Goal: Transaction & Acquisition: Purchase product/service

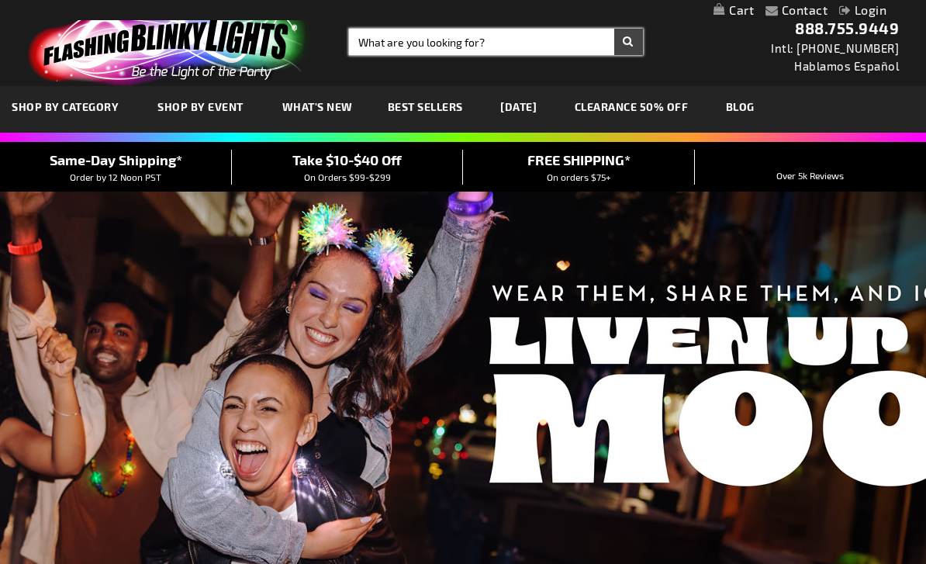
click at [520, 38] on input "Search" at bounding box center [496, 42] width 294 height 26
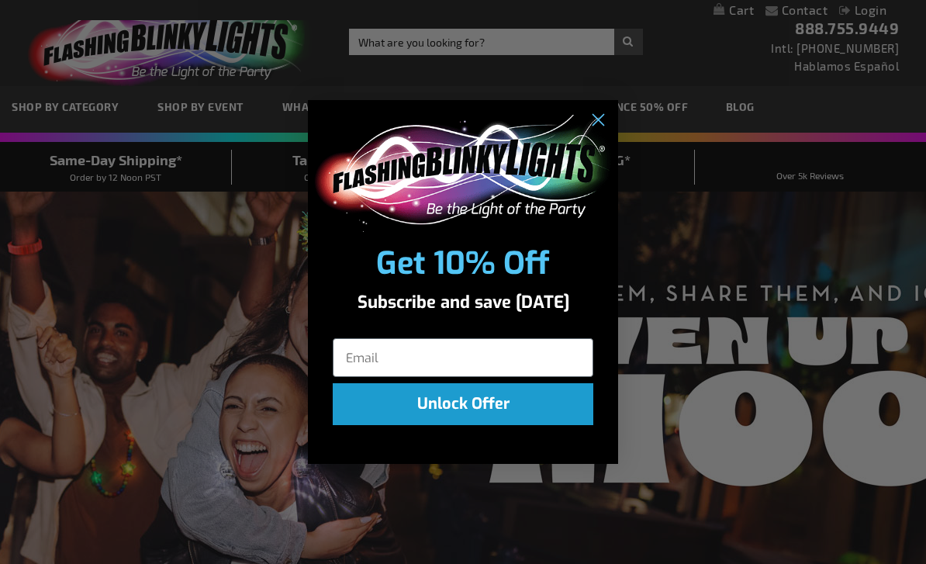
click at [443, 37] on div "Close dialog Get 10% Off Subscribe and save today Unlock Offer Submit" at bounding box center [463, 282] width 926 height 564
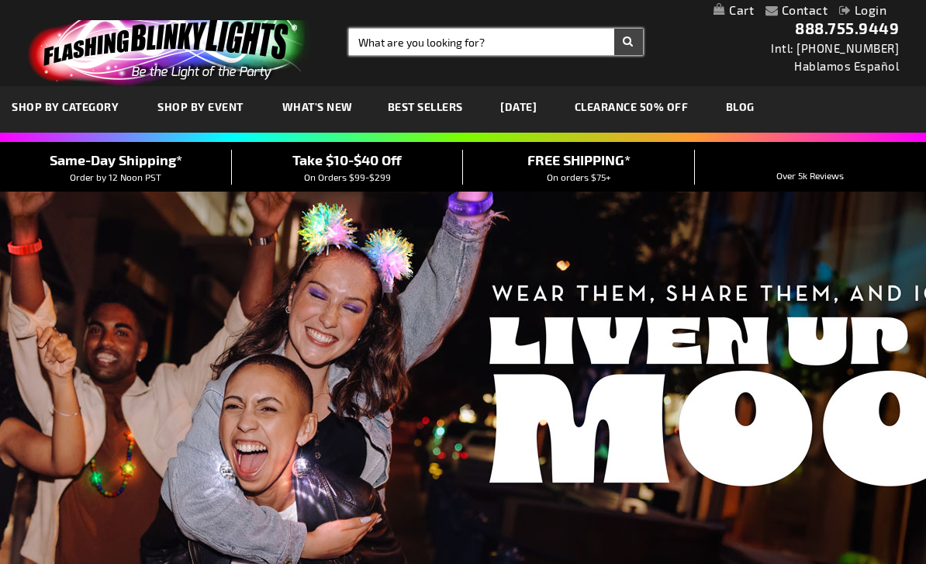
click at [443, 37] on input "Search" at bounding box center [496, 42] width 294 height 26
type input "Blue bracelets"
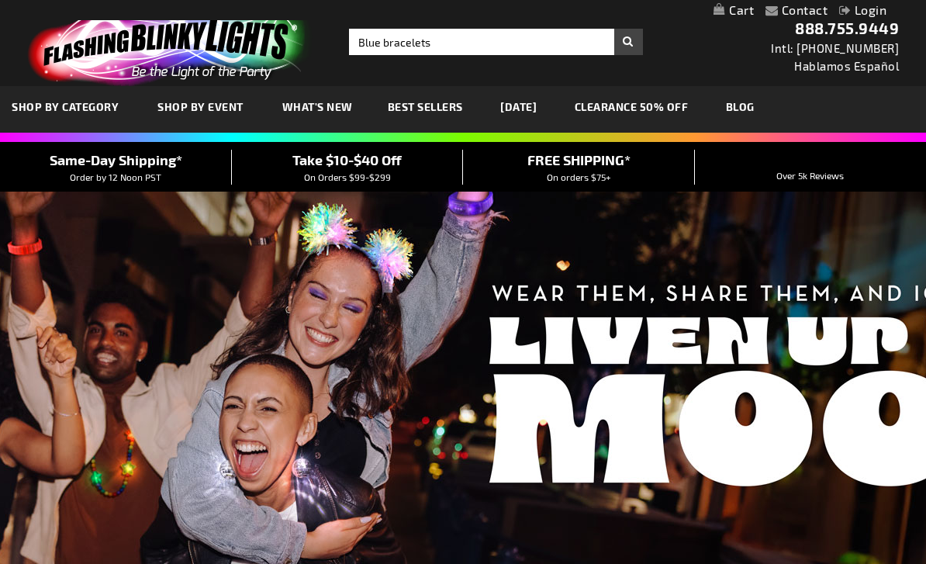
click at [634, 40] on button "Search" at bounding box center [628, 42] width 29 height 26
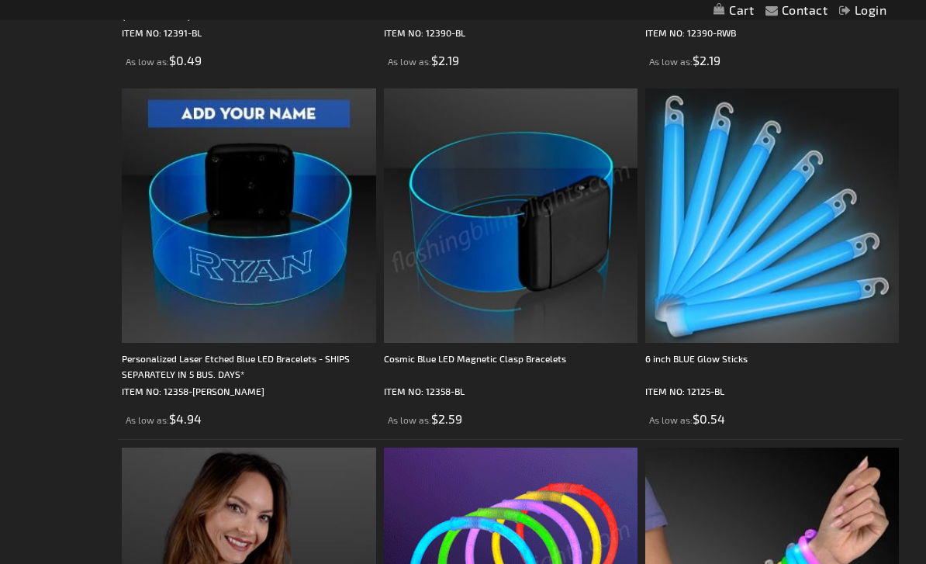
scroll to position [645, 0]
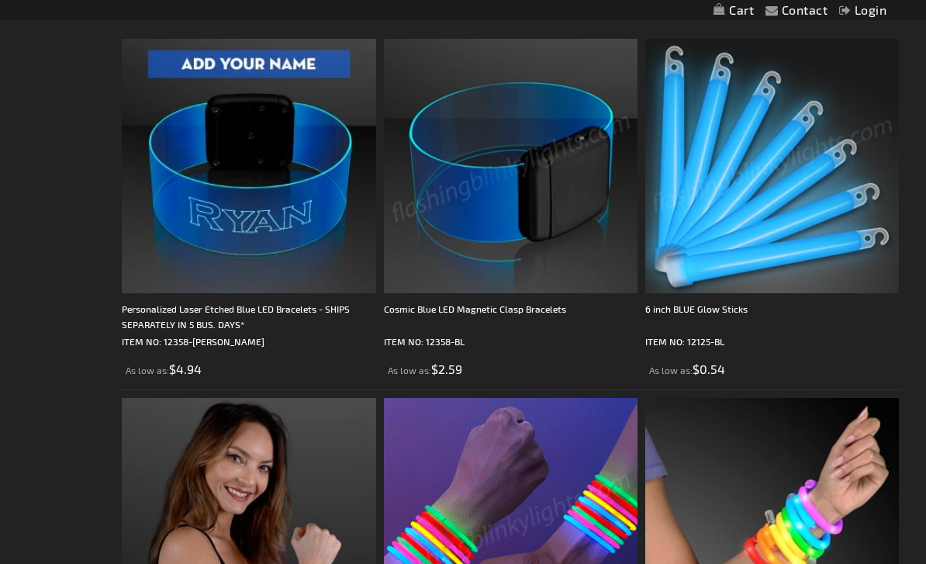
click at [552, 171] on img at bounding box center [511, 166] width 254 height 254
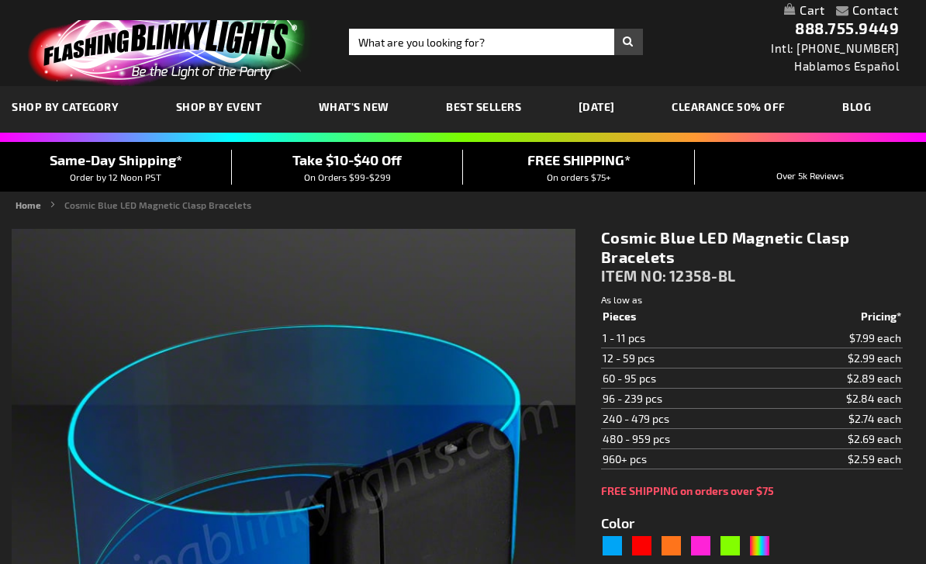
type input "5629"
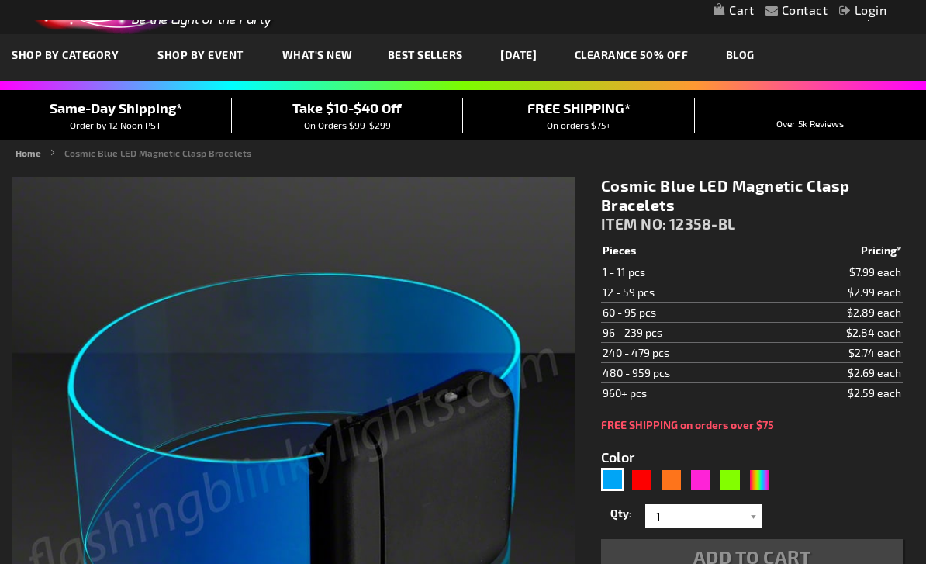
scroll to position [130, 0]
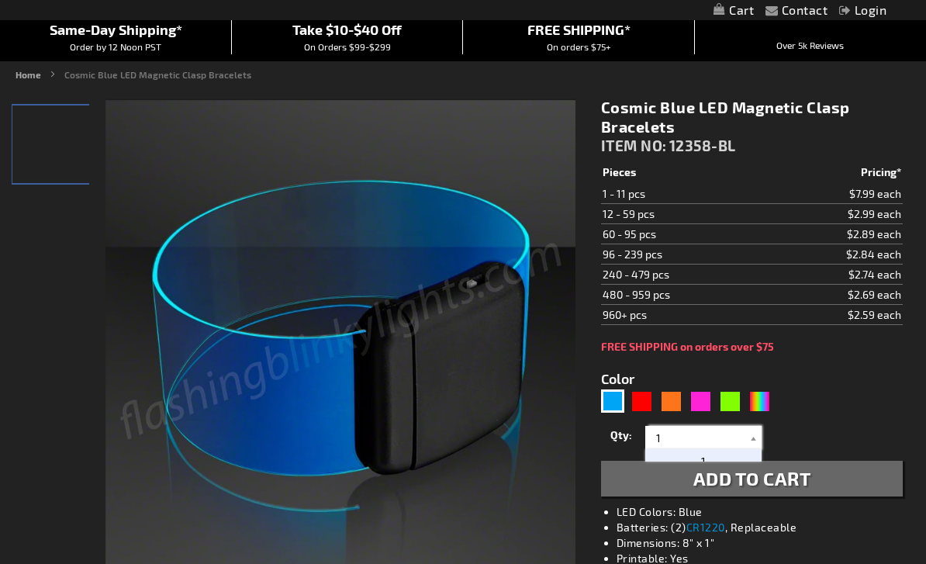
click at [688, 441] on input "1" at bounding box center [705, 437] width 112 height 23
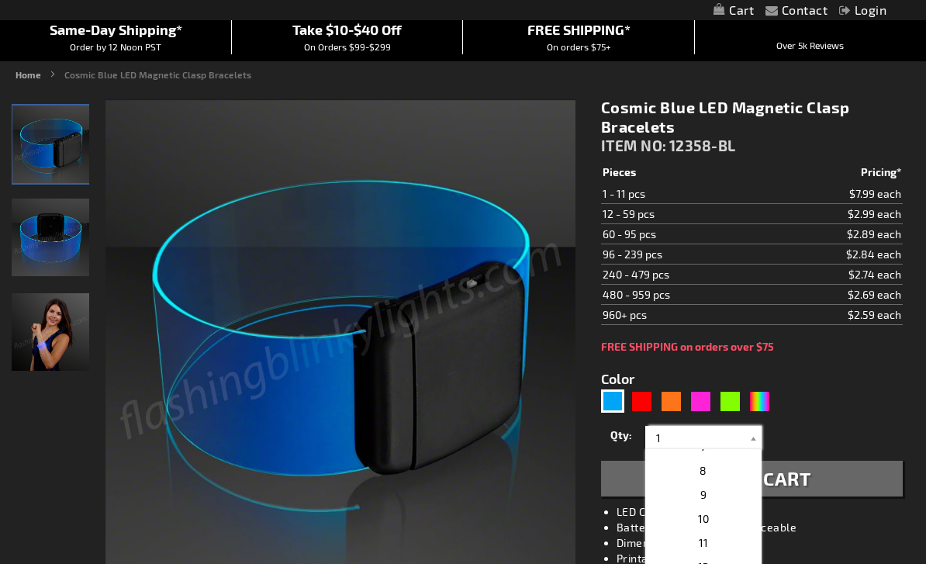
scroll to position [199, 0]
click at [711, 547] on p "24" at bounding box center [703, 550] width 116 height 24
type input "24"
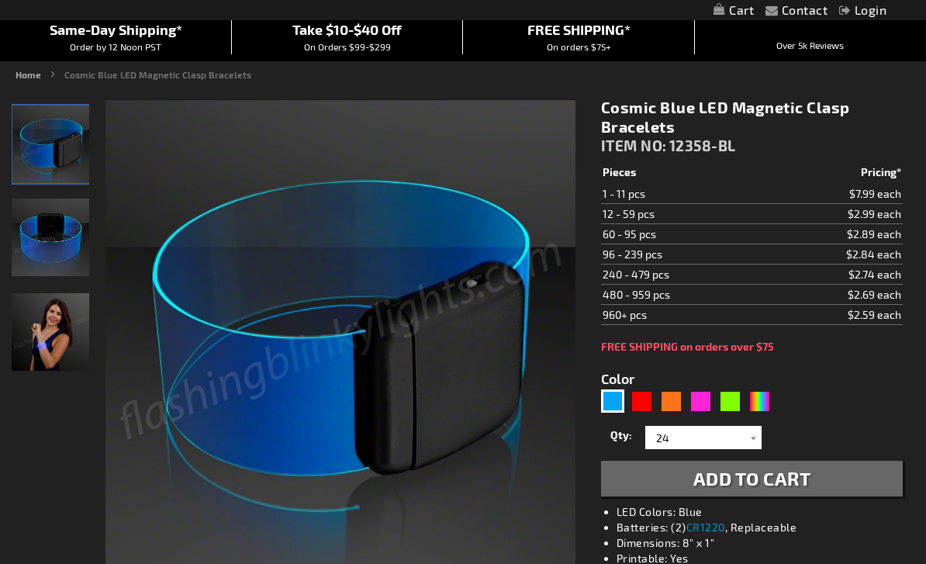
click at [714, 485] on span "Add to Cart" at bounding box center [753, 478] width 118 height 22
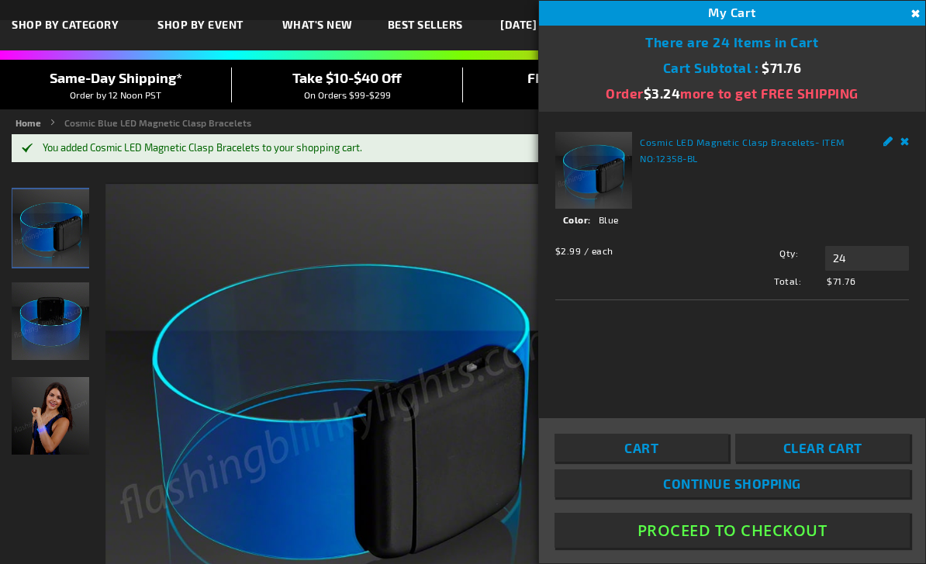
scroll to position [93, 0]
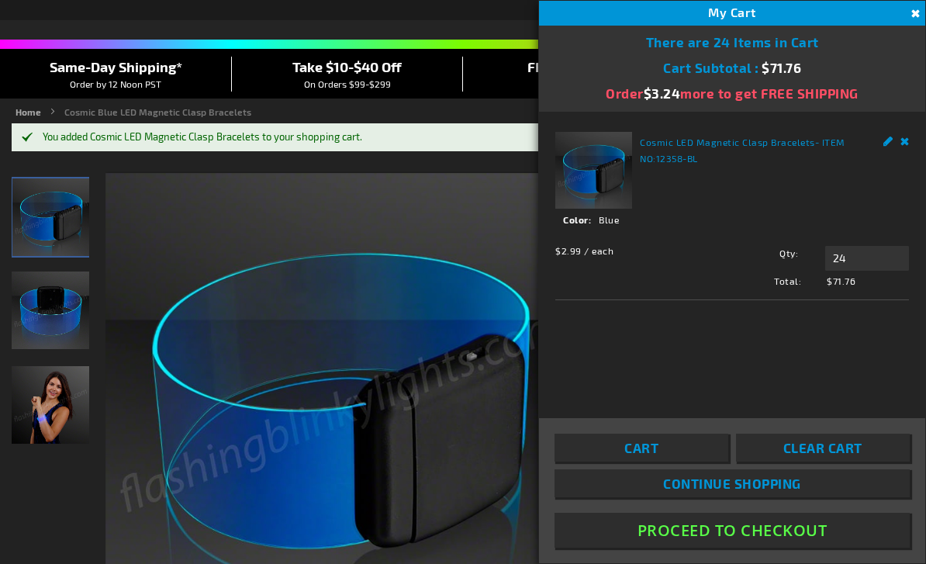
click at [915, 15] on button "Close" at bounding box center [913, 13] width 17 height 17
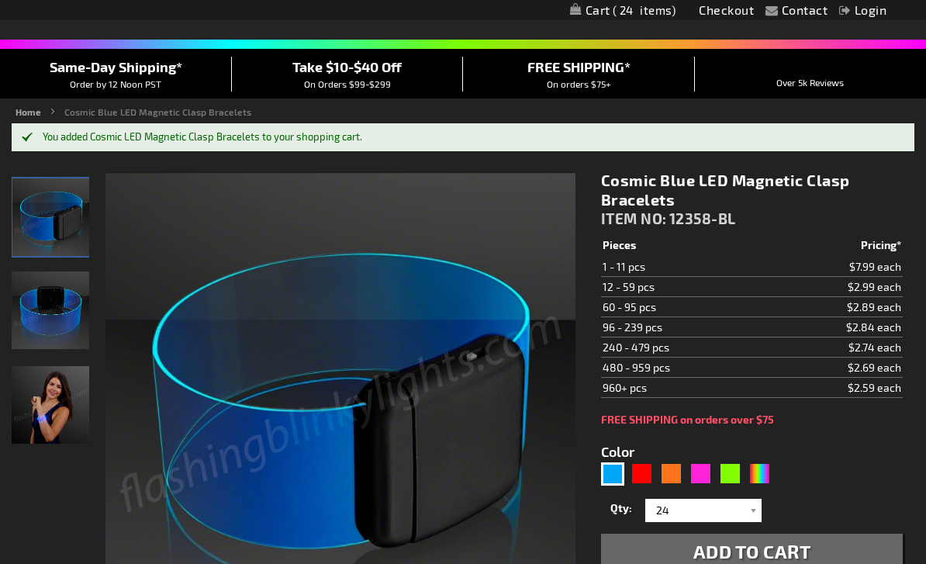
scroll to position [0, 0]
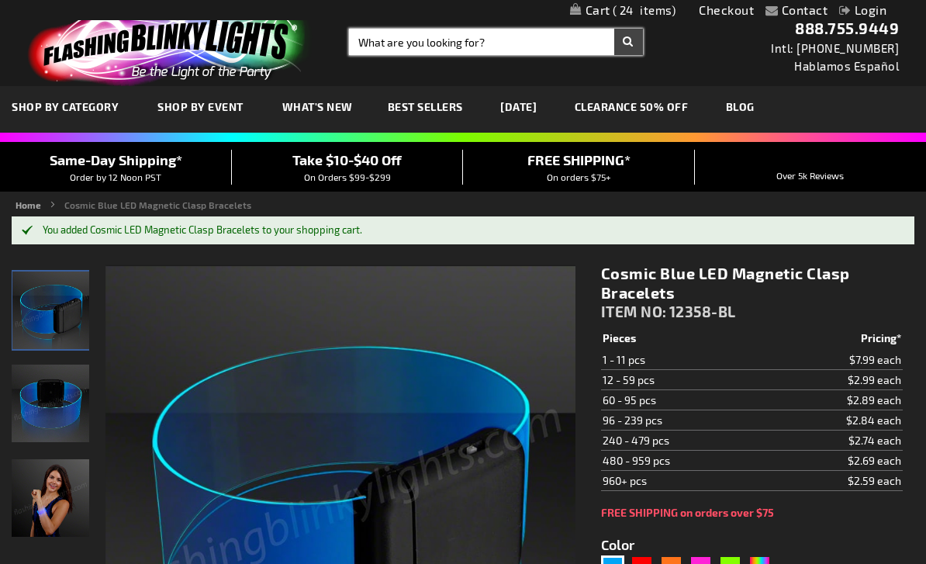
click at [469, 42] on input "Search" at bounding box center [496, 42] width 294 height 26
type input "Pink ring"
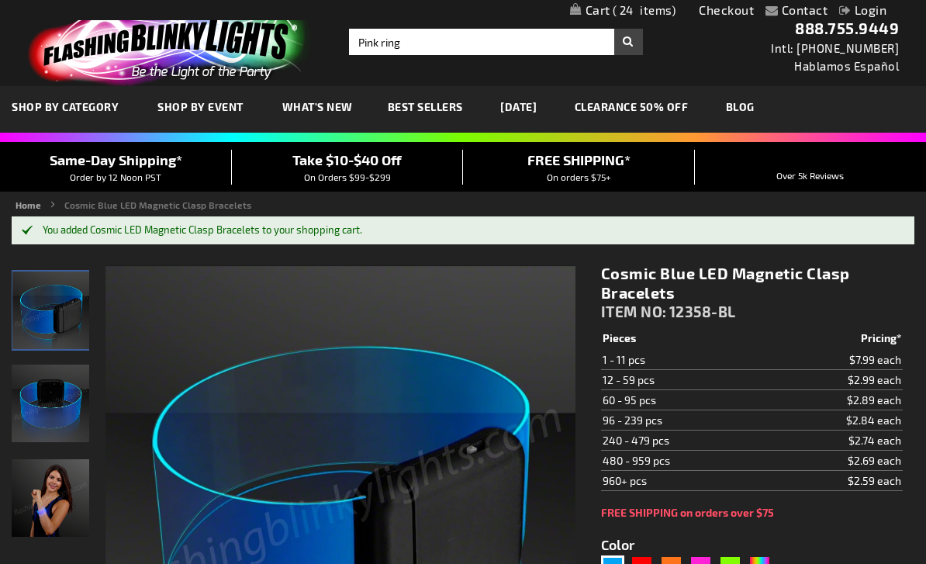
click at [623, 43] on button "Search" at bounding box center [628, 42] width 29 height 26
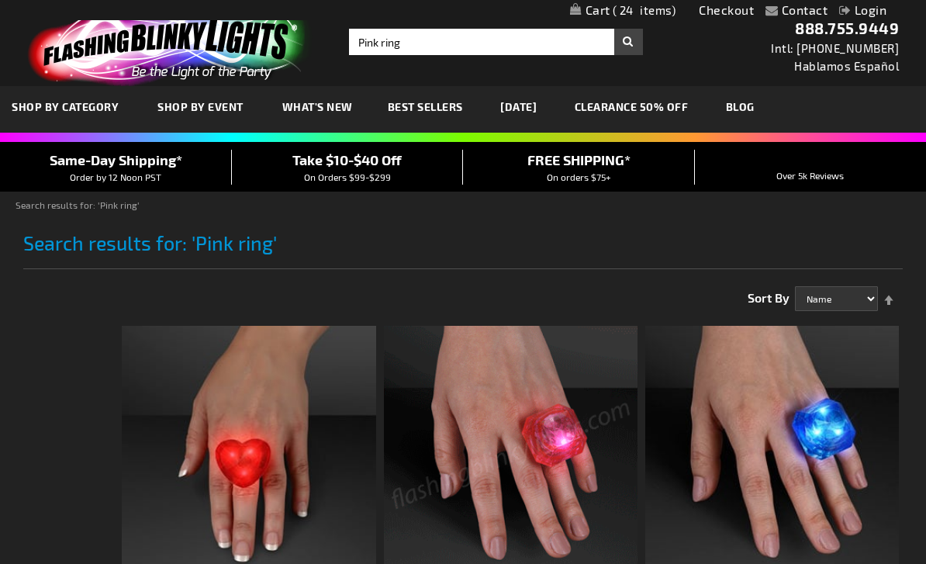
scroll to position [280, 0]
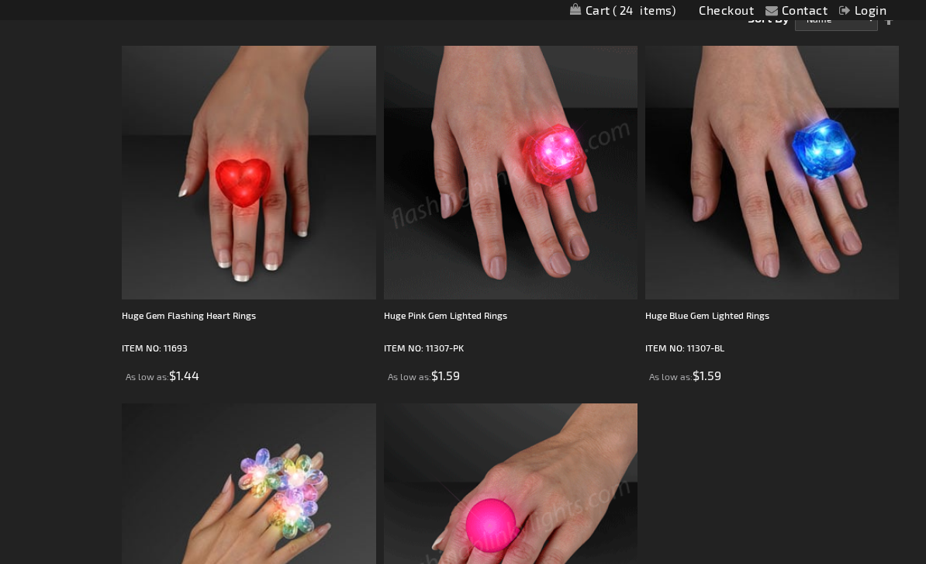
click at [497, 533] on img at bounding box center [511, 530] width 254 height 254
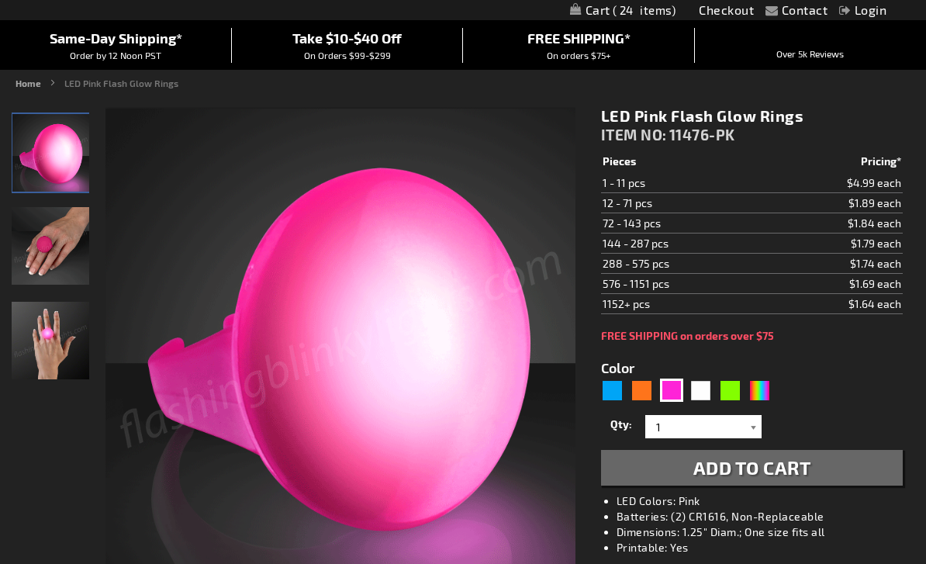
click at [749, 428] on div at bounding box center [754, 426] width 16 height 23
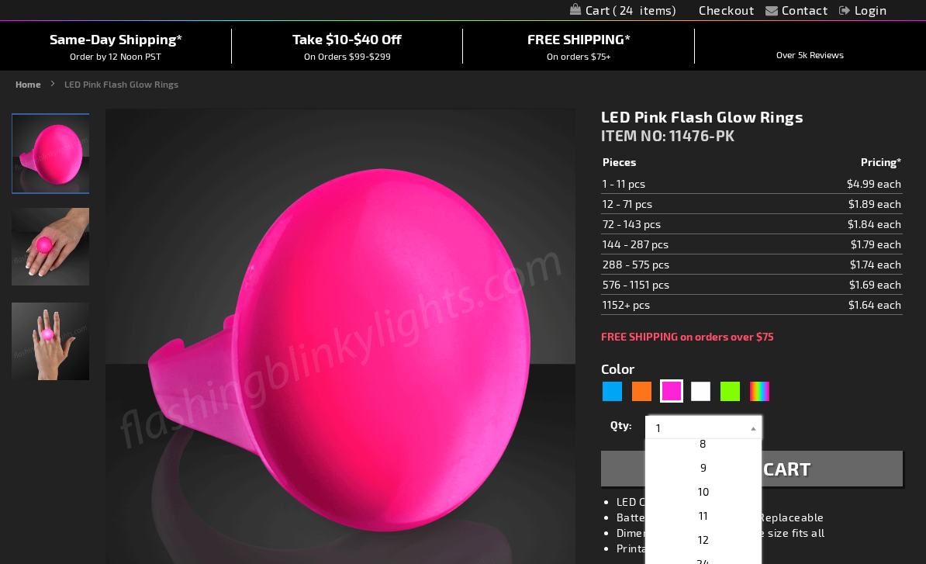
scroll to position [230, 0]
click at [715, 534] on p "36" at bounding box center [703, 533] width 116 height 24
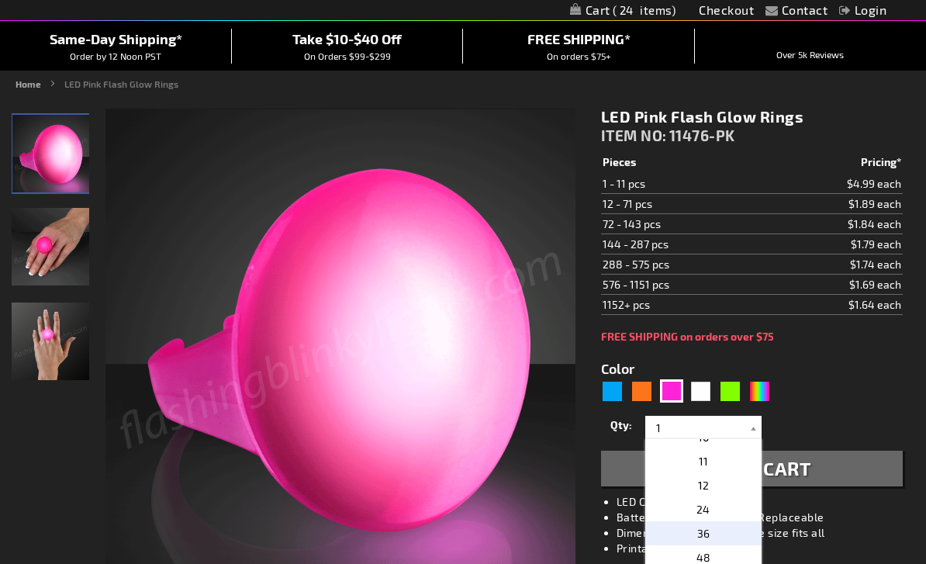
type input "36"
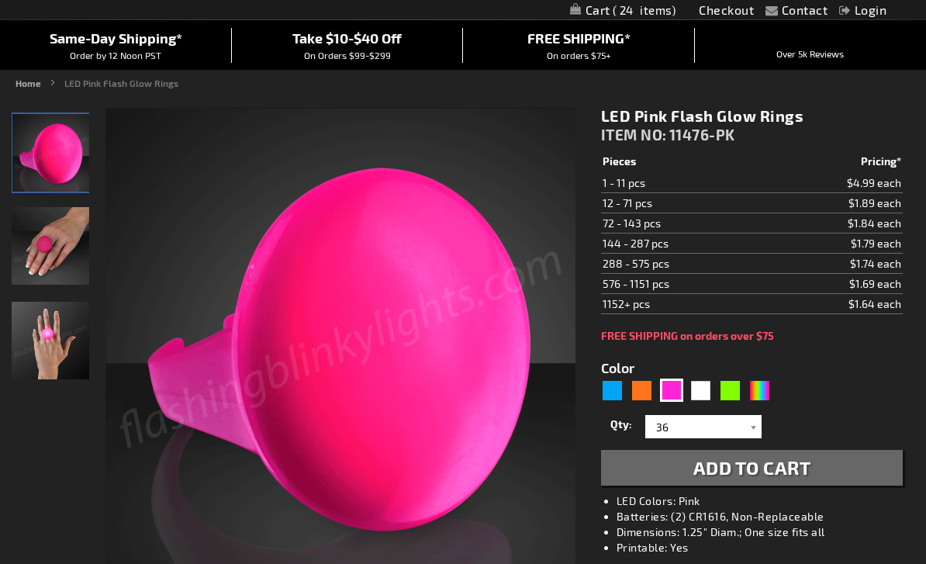
click at [722, 469] on span "Add to Cart" at bounding box center [753, 468] width 118 height 22
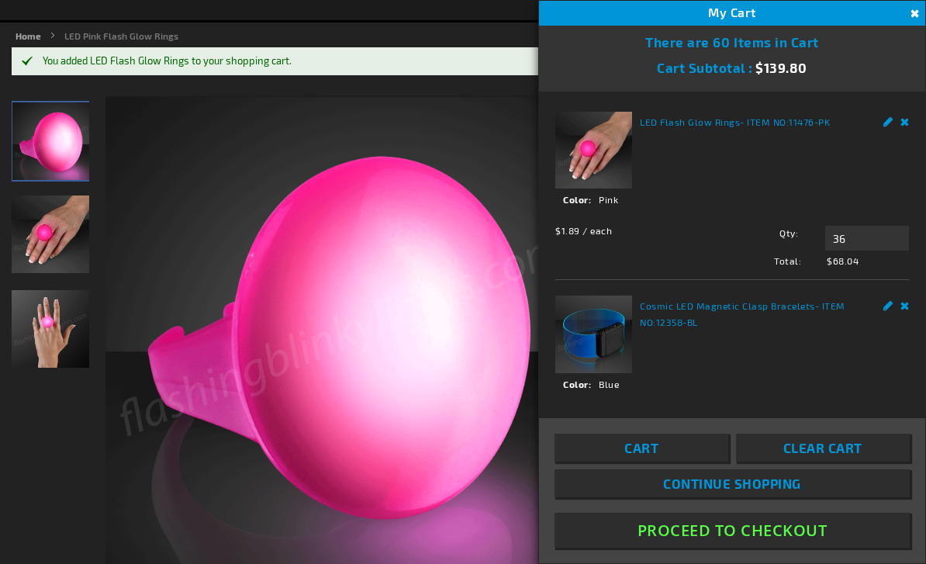
scroll to position [171, 0]
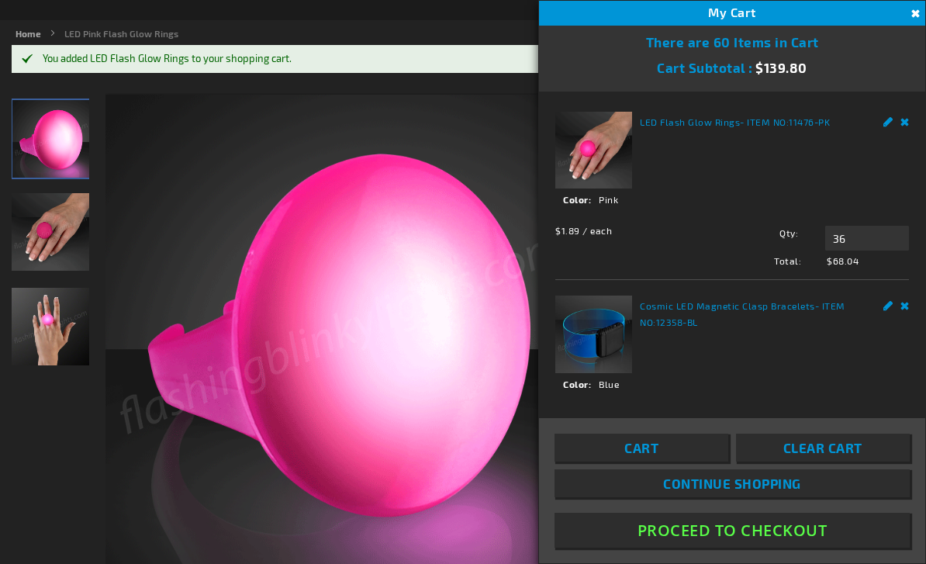
click at [915, 15] on button "Close" at bounding box center [913, 13] width 17 height 17
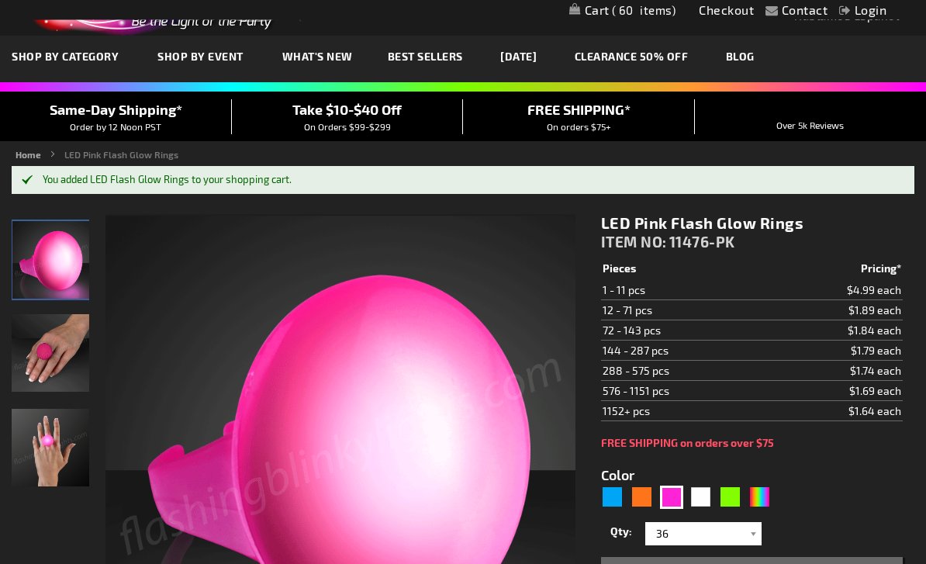
scroll to position [0, 0]
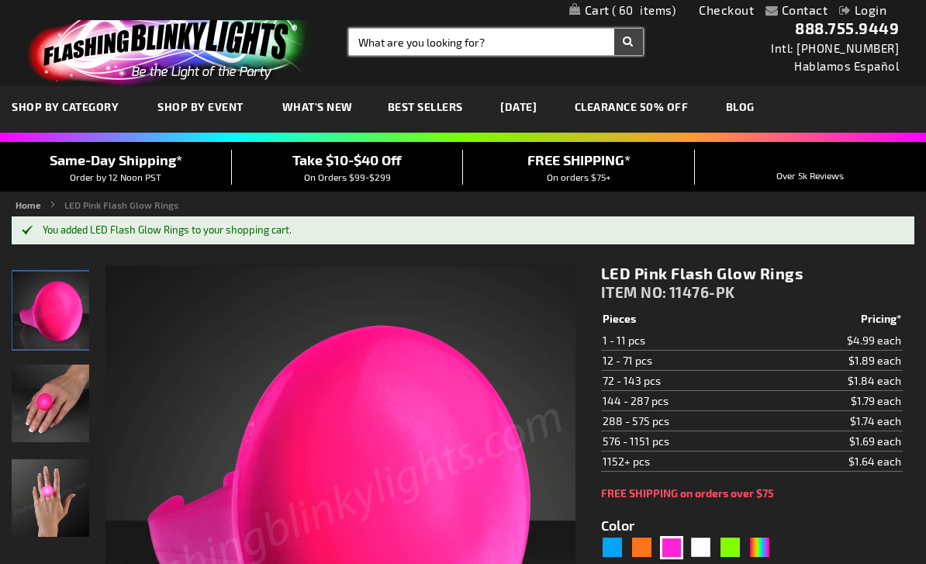
click at [448, 40] on input "Search" at bounding box center [496, 42] width 294 height 26
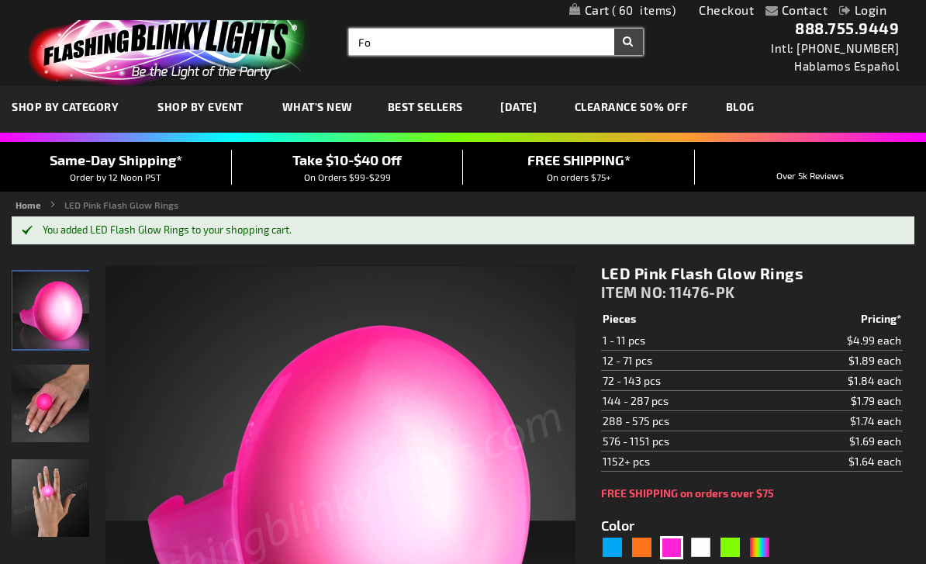
type input "F"
type input "Purple baton"
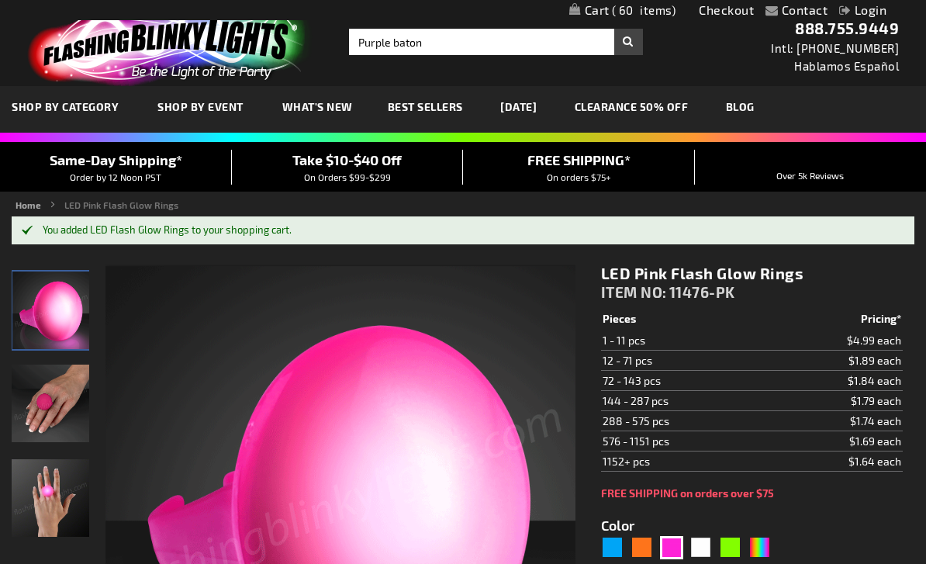
click at [630, 43] on button "Search" at bounding box center [628, 42] width 29 height 26
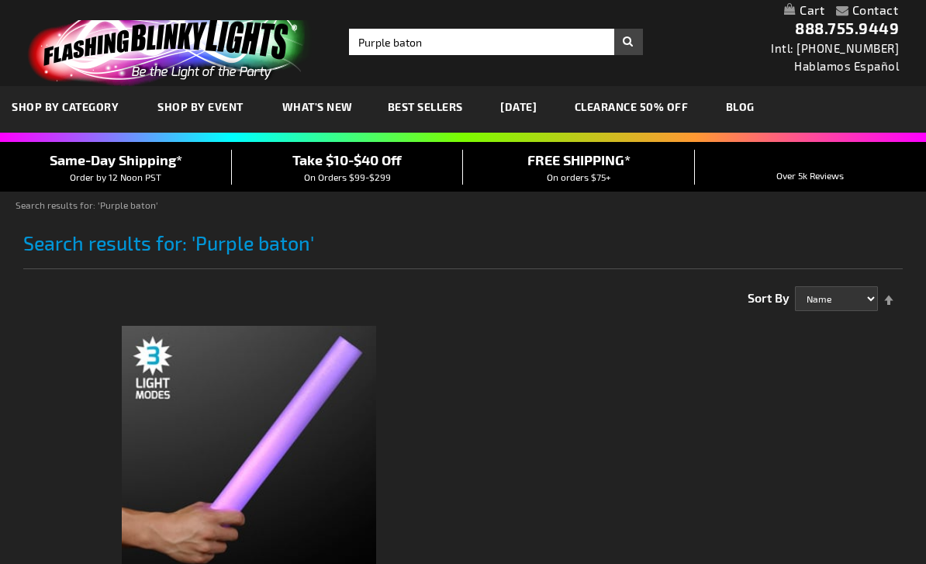
scroll to position [126, 0]
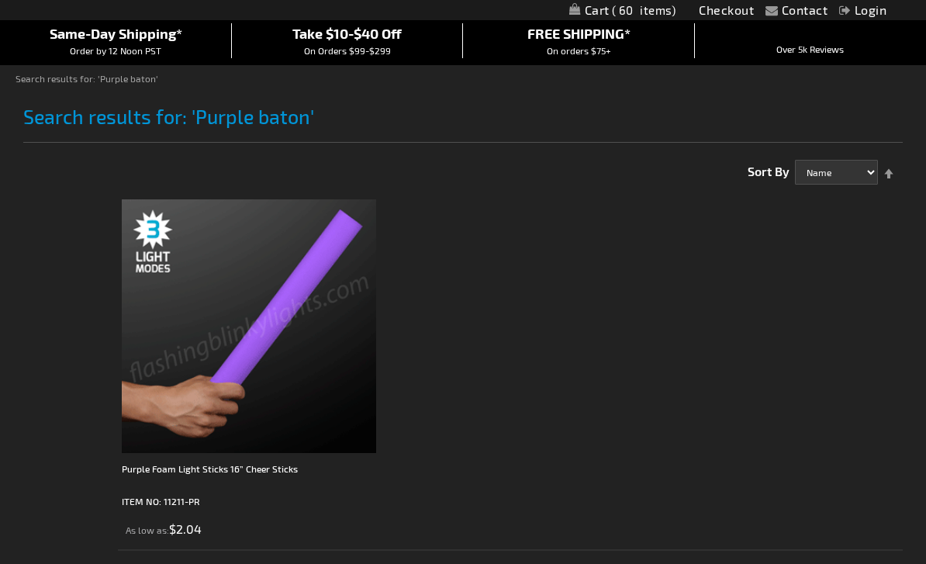
click at [220, 326] on img at bounding box center [249, 326] width 254 height 254
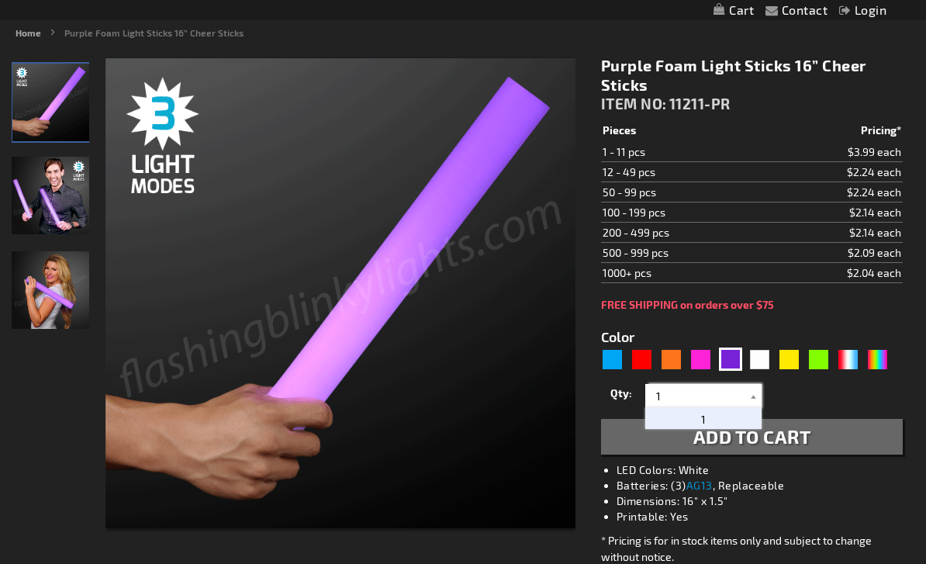
click at [708, 394] on input "1" at bounding box center [705, 395] width 112 height 23
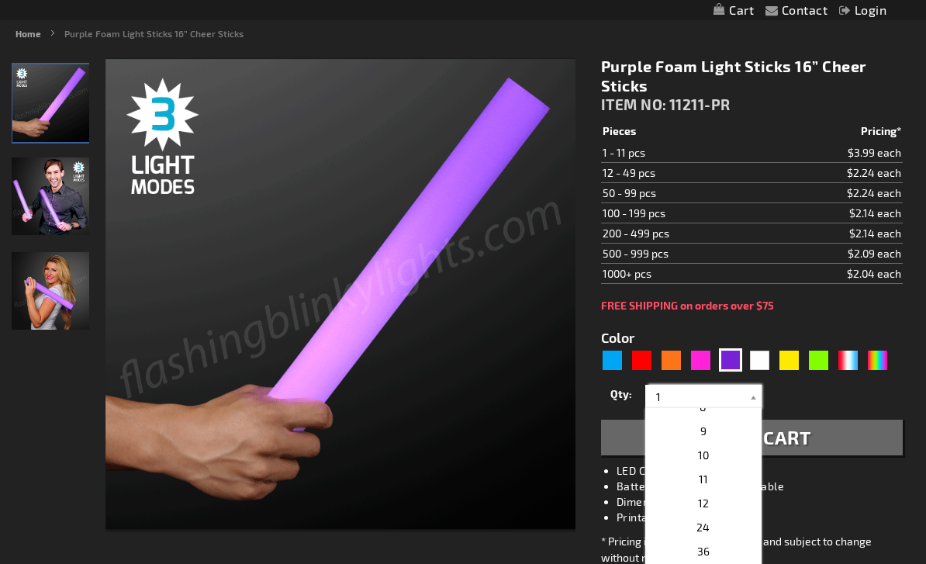
scroll to position [183, 0]
click at [704, 539] on p "36" at bounding box center [703, 550] width 116 height 24
type input "36"
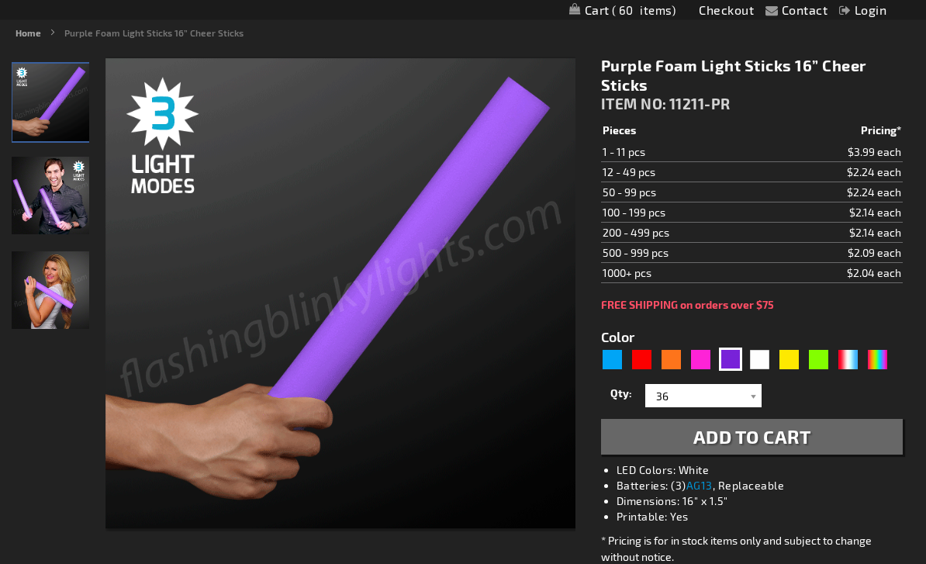
click at [739, 439] on span "Add to Cart" at bounding box center [753, 437] width 118 height 22
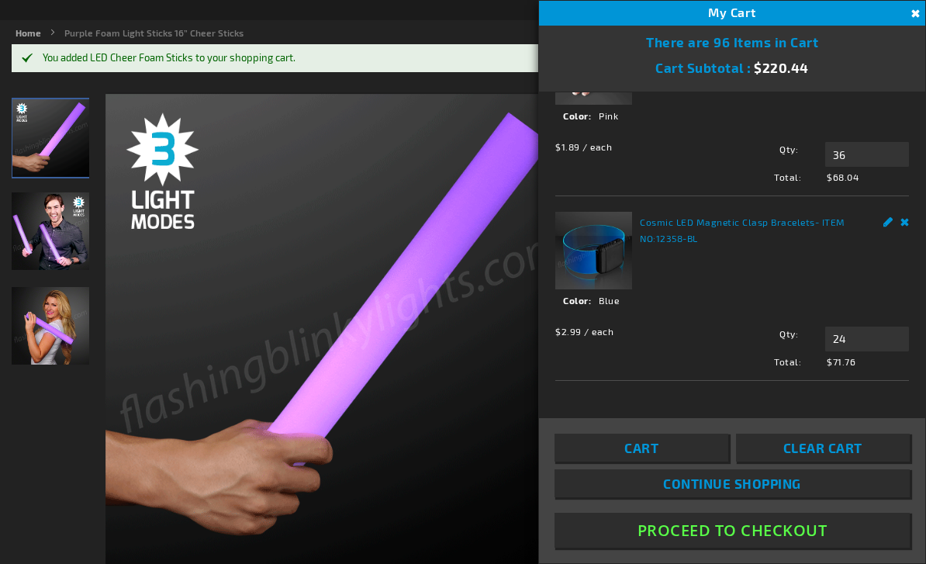
scroll to position [217, 0]
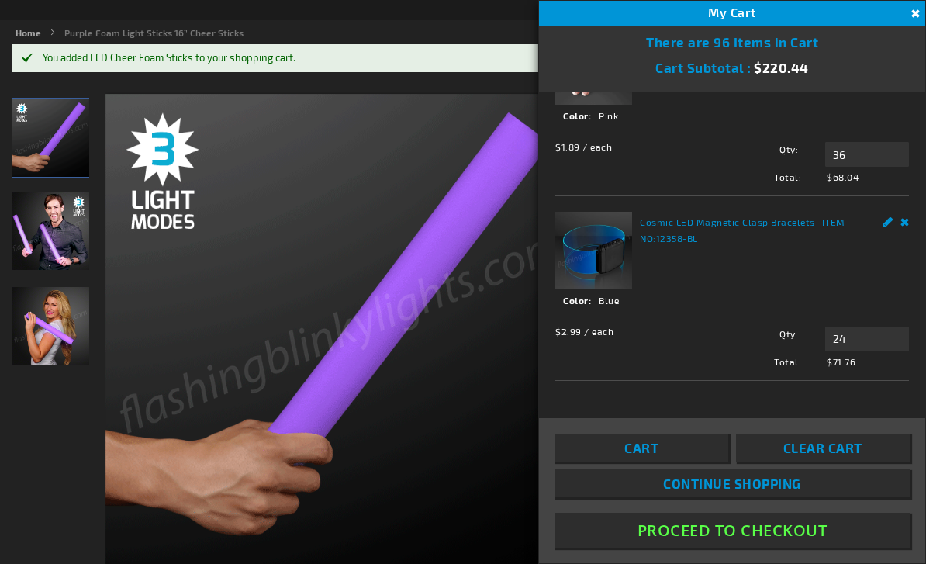
click at [729, 548] on button "Proceed To Checkout" at bounding box center [732, 530] width 355 height 35
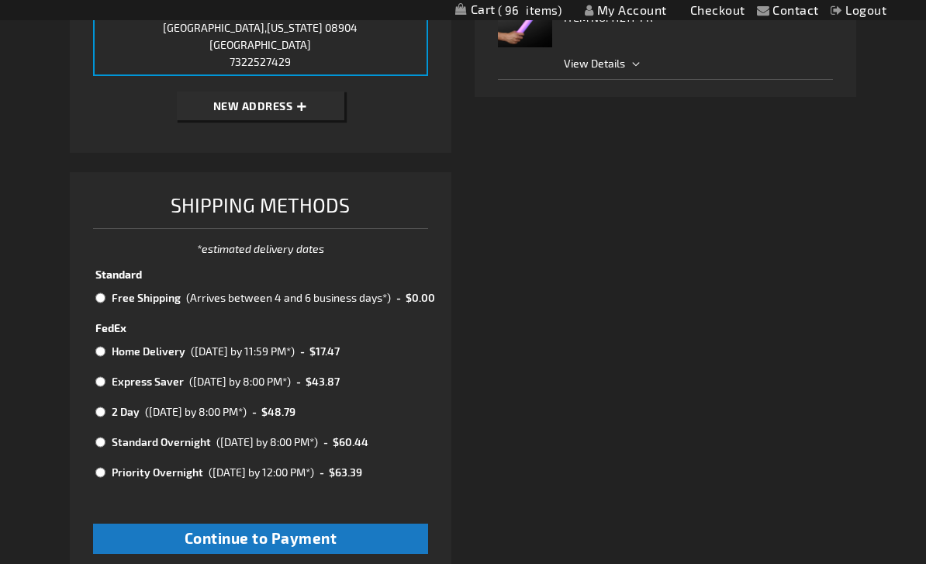
scroll to position [510, 0]
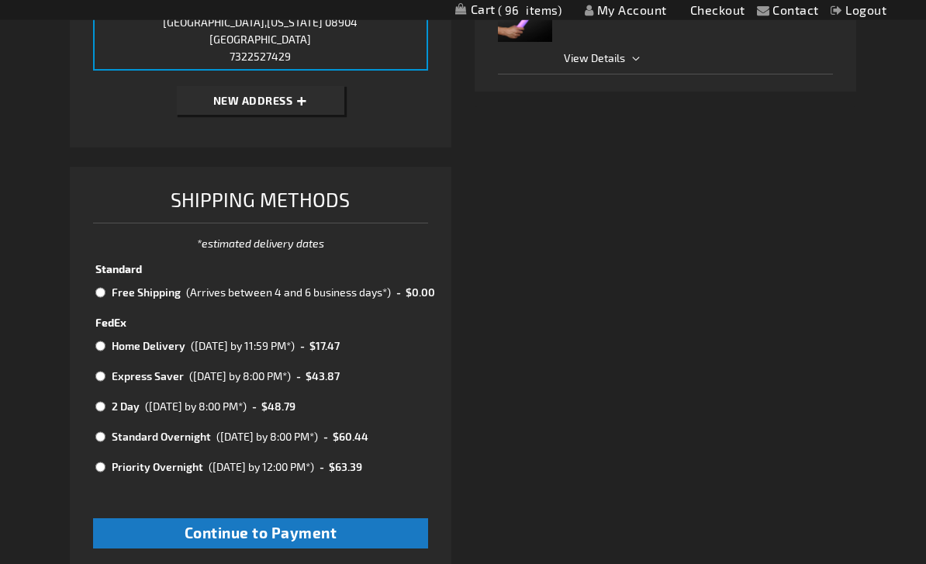
click at [99, 289] on input "radio" at bounding box center [100, 293] width 10 height 12
radio input "true"
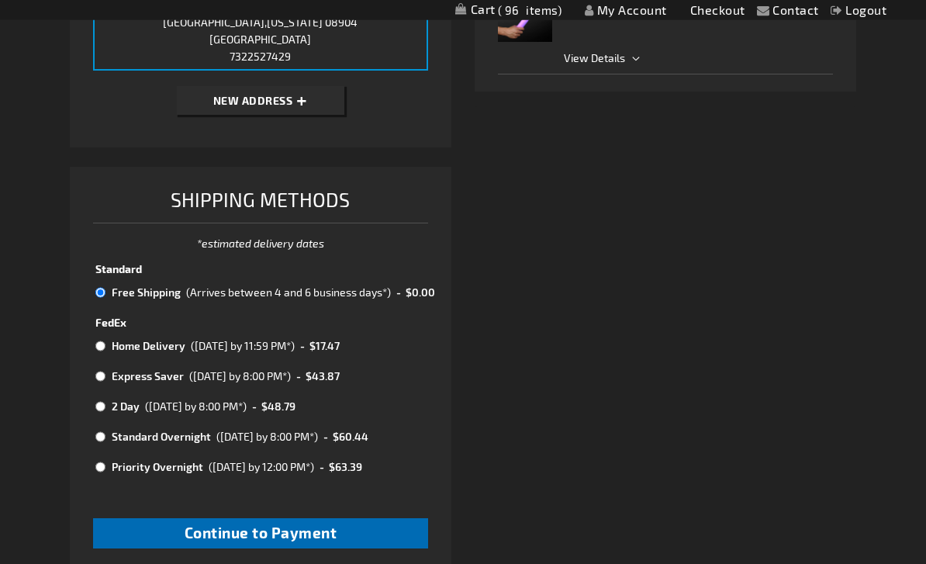
click at [243, 535] on button "Continue to Payment" at bounding box center [260, 534] width 335 height 30
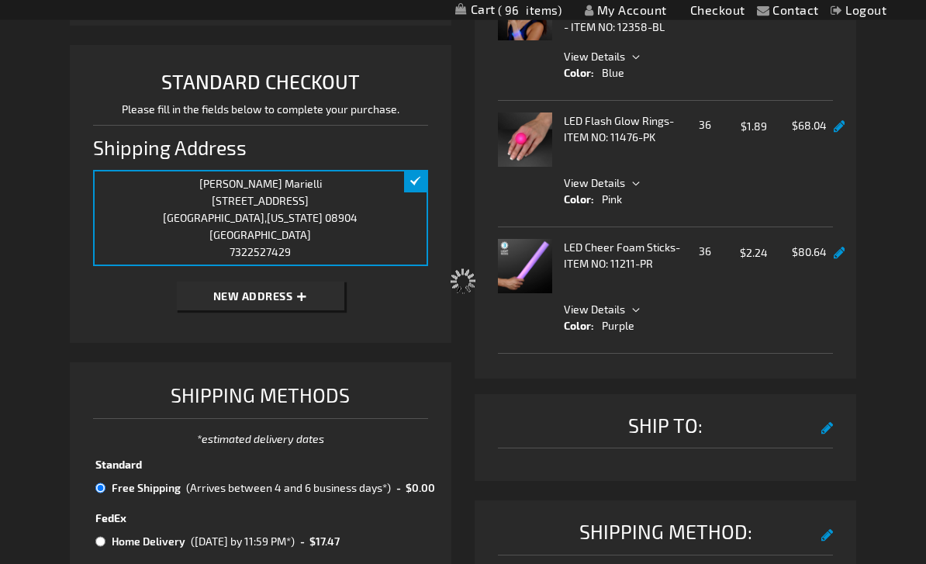
select select "f3f537a7fe0467dd3c5e5f4b27a93254f1a06f23"
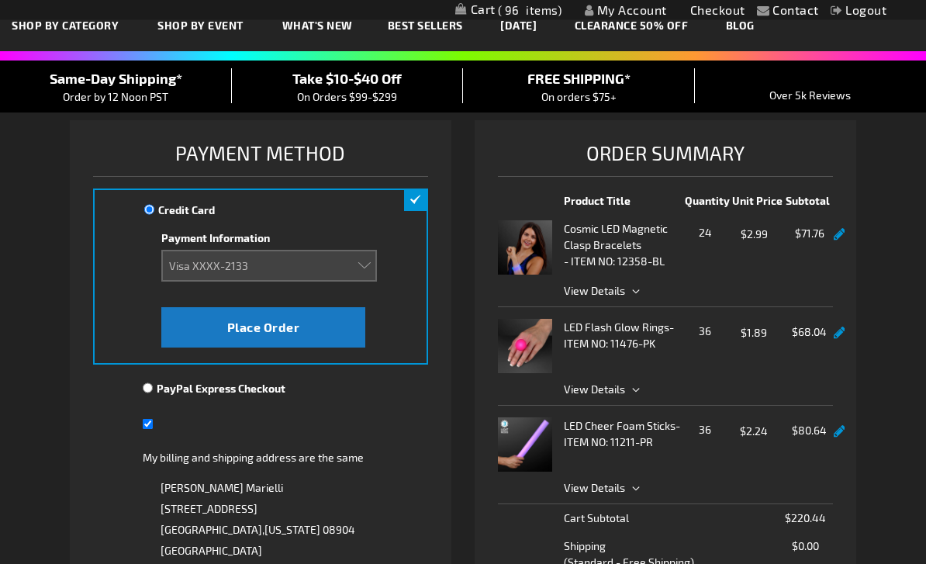
scroll to position [53, 0]
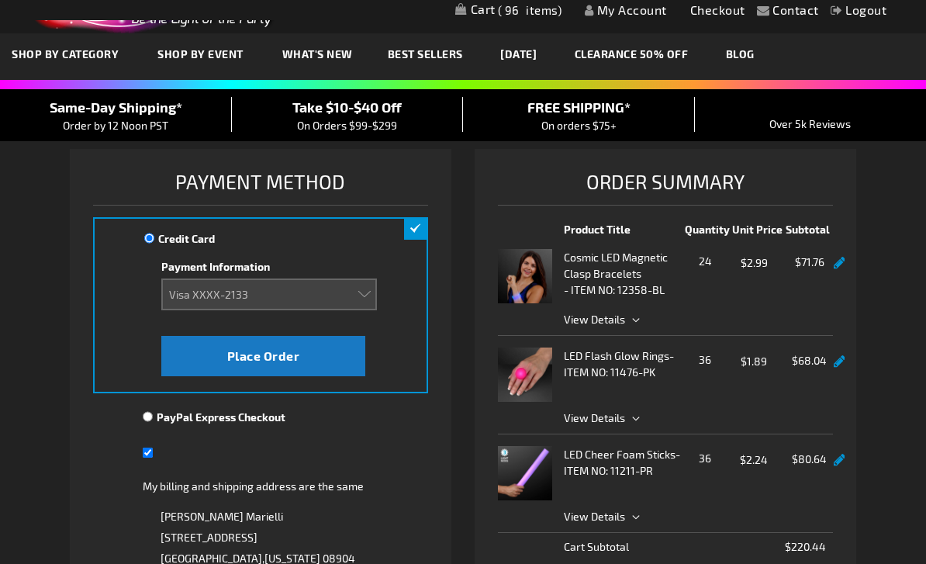
click at [347, 110] on span "Take $10-$40 Off" at bounding box center [346, 107] width 109 height 17
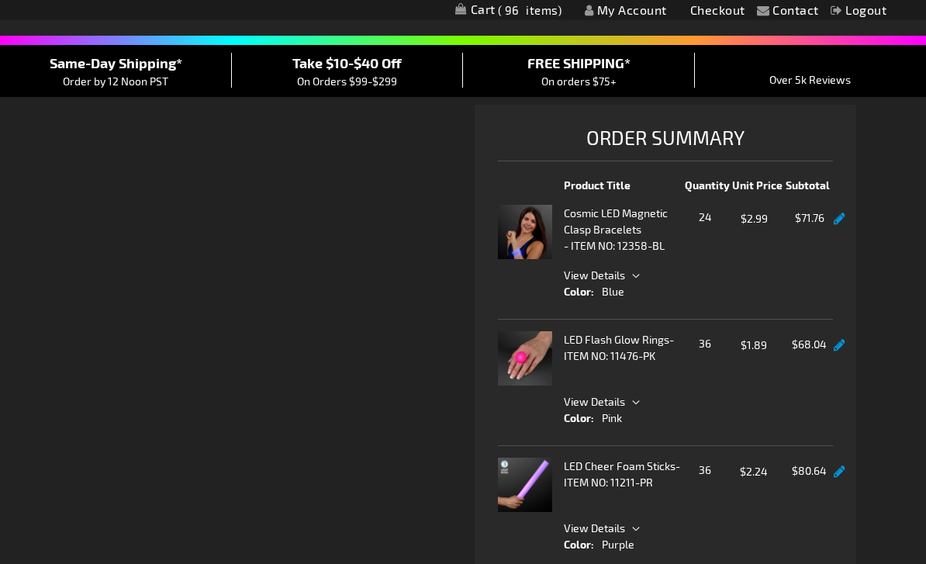
checkbox input "true"
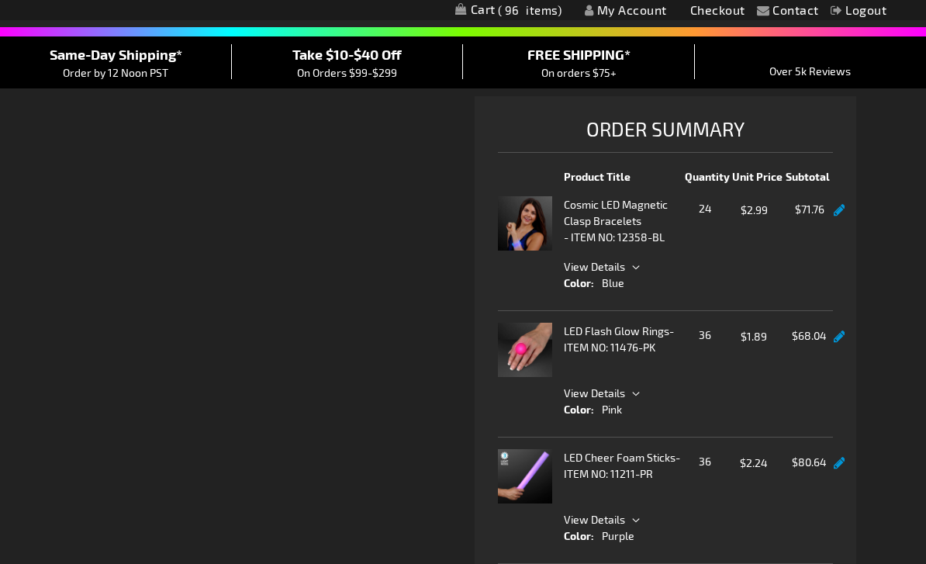
select select "f3f537a7fe0467dd3c5e5f4b27a93254f1a06f23"
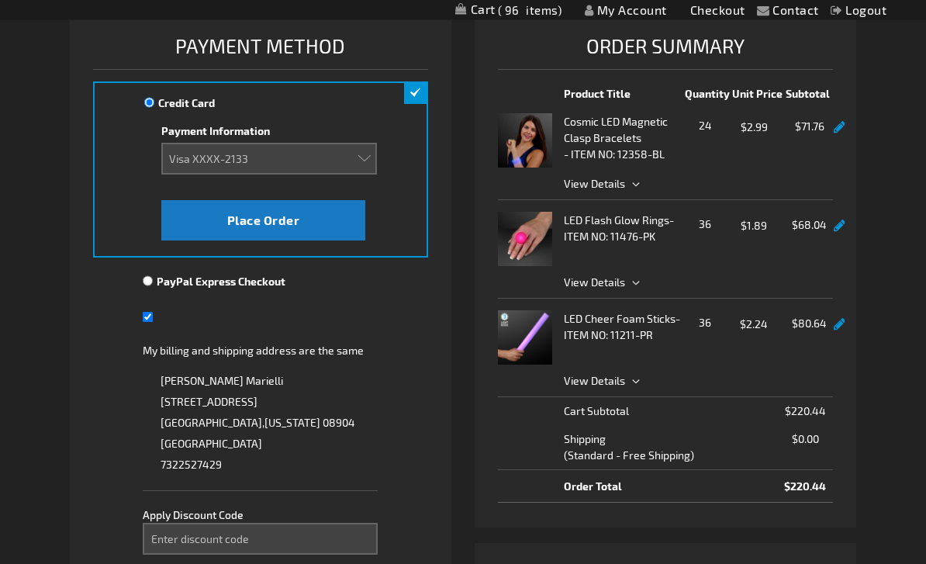
scroll to position [189, 0]
click at [241, 563] on html "The store will not work correctly when cookies are disabled. Contact Compare Pr…" at bounding box center [463, 564] width 926 height 1507
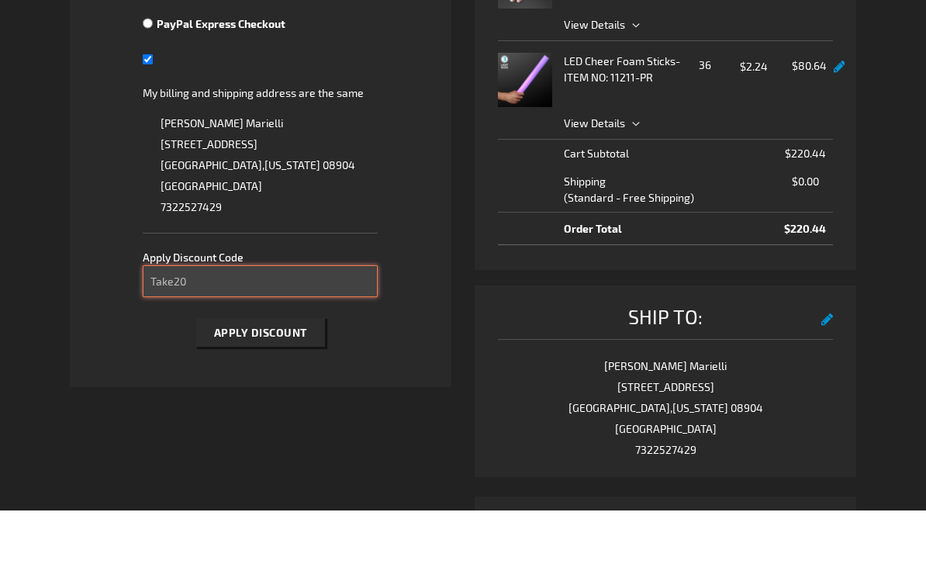
type input "Take20"
click at [295, 379] on span "Apply Discount" at bounding box center [260, 385] width 93 height 13
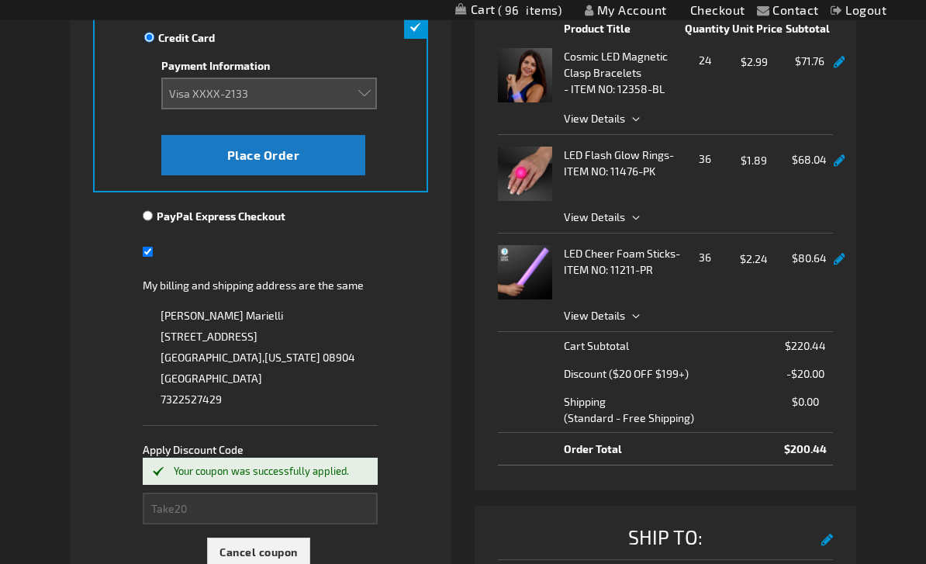
scroll to position [0, 0]
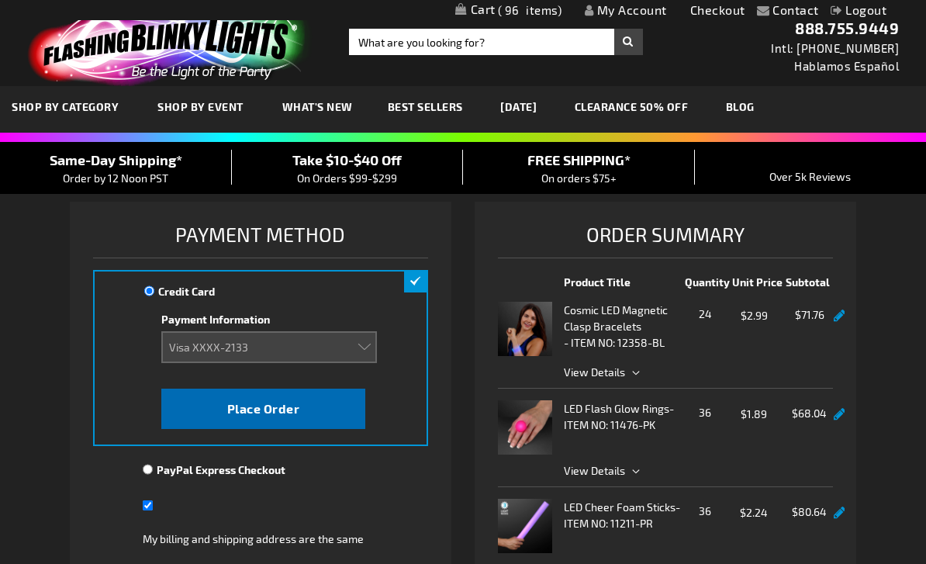
click at [261, 414] on span "Place Order" at bounding box center [263, 408] width 73 height 15
